Goal: Information Seeking & Learning: Learn about a topic

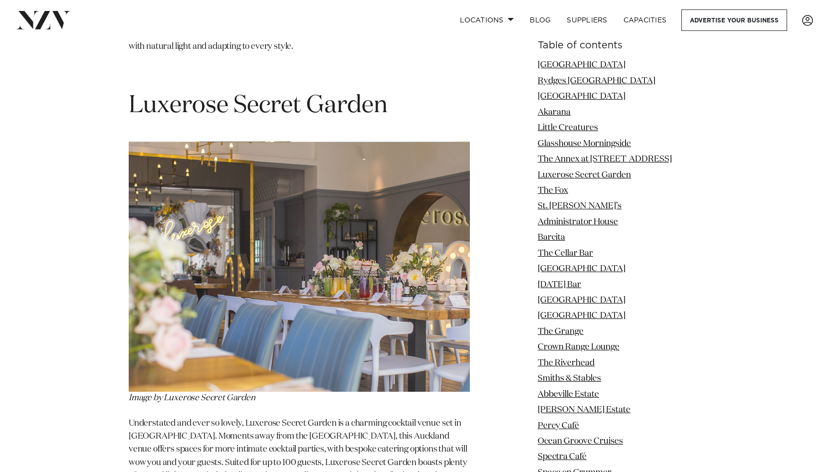
scroll to position [4009, 0]
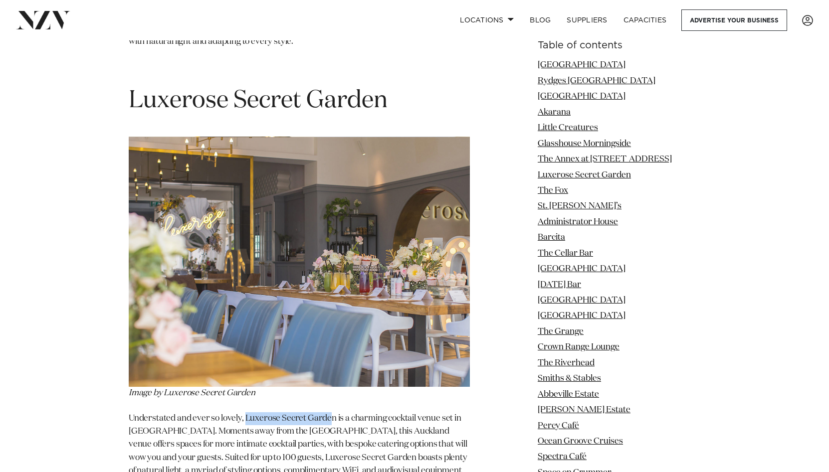
drag, startPoint x: 245, startPoint y: 339, endPoint x: 332, endPoint y: 338, distance: 87.3
click at [332, 412] on p "Understated and ever so lovely, Luxerose Secret Garden is a charming cocktail v…" at bounding box center [299, 458] width 341 height 92
copy p "Luxerose Secret Garde"
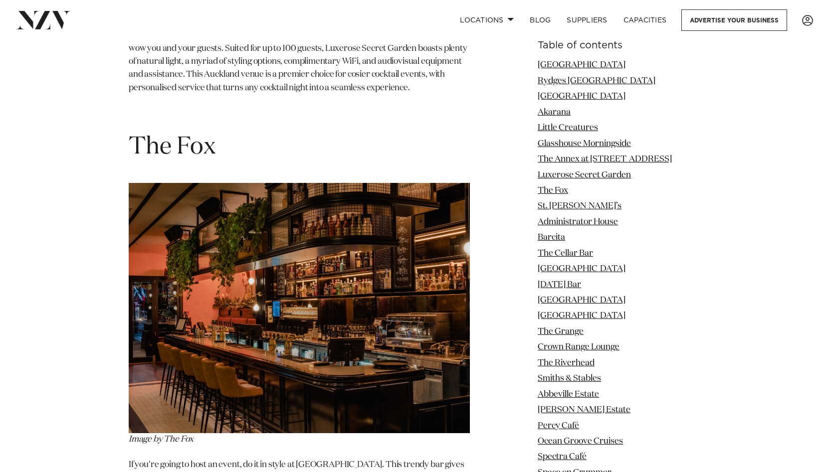
scroll to position [4401, 0]
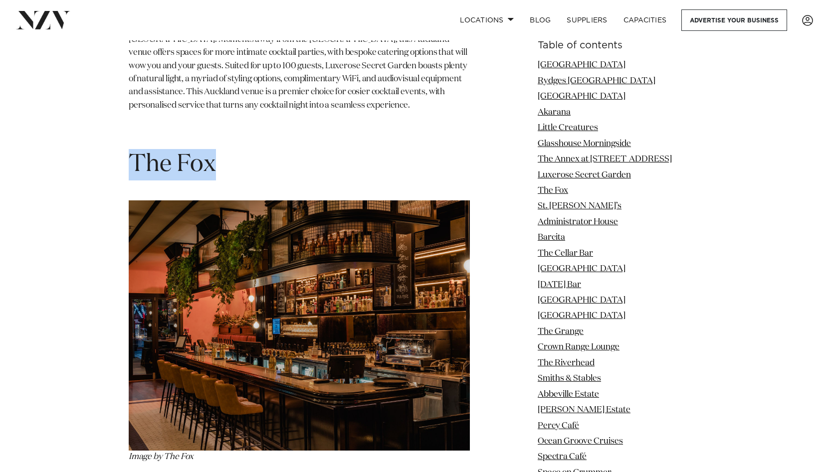
drag, startPoint x: 241, startPoint y: 92, endPoint x: 134, endPoint y: 82, distance: 107.7
click at [134, 149] on h1 "The Fox" at bounding box center [299, 164] width 341 height 31
copy span "The Fox"
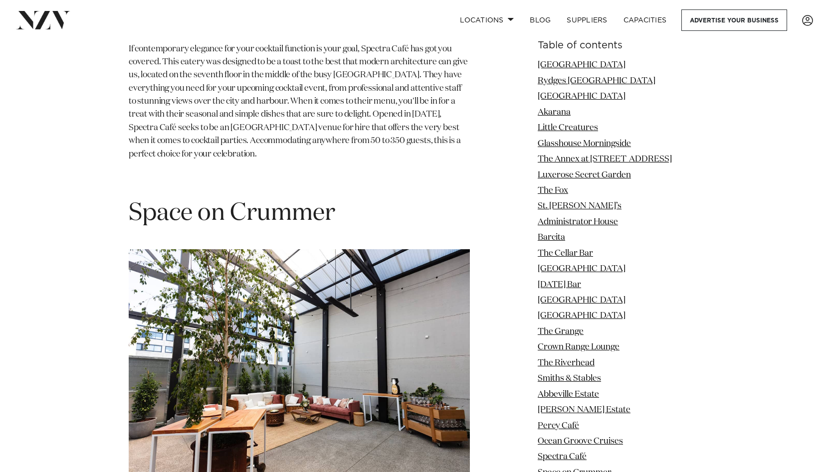
scroll to position [12105, 0]
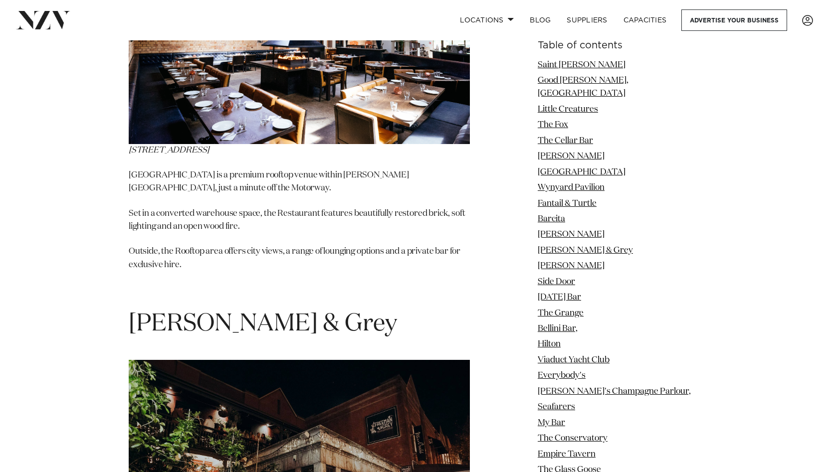
scroll to position [5847, 0]
